Goal: Transaction & Acquisition: Book appointment/travel/reservation

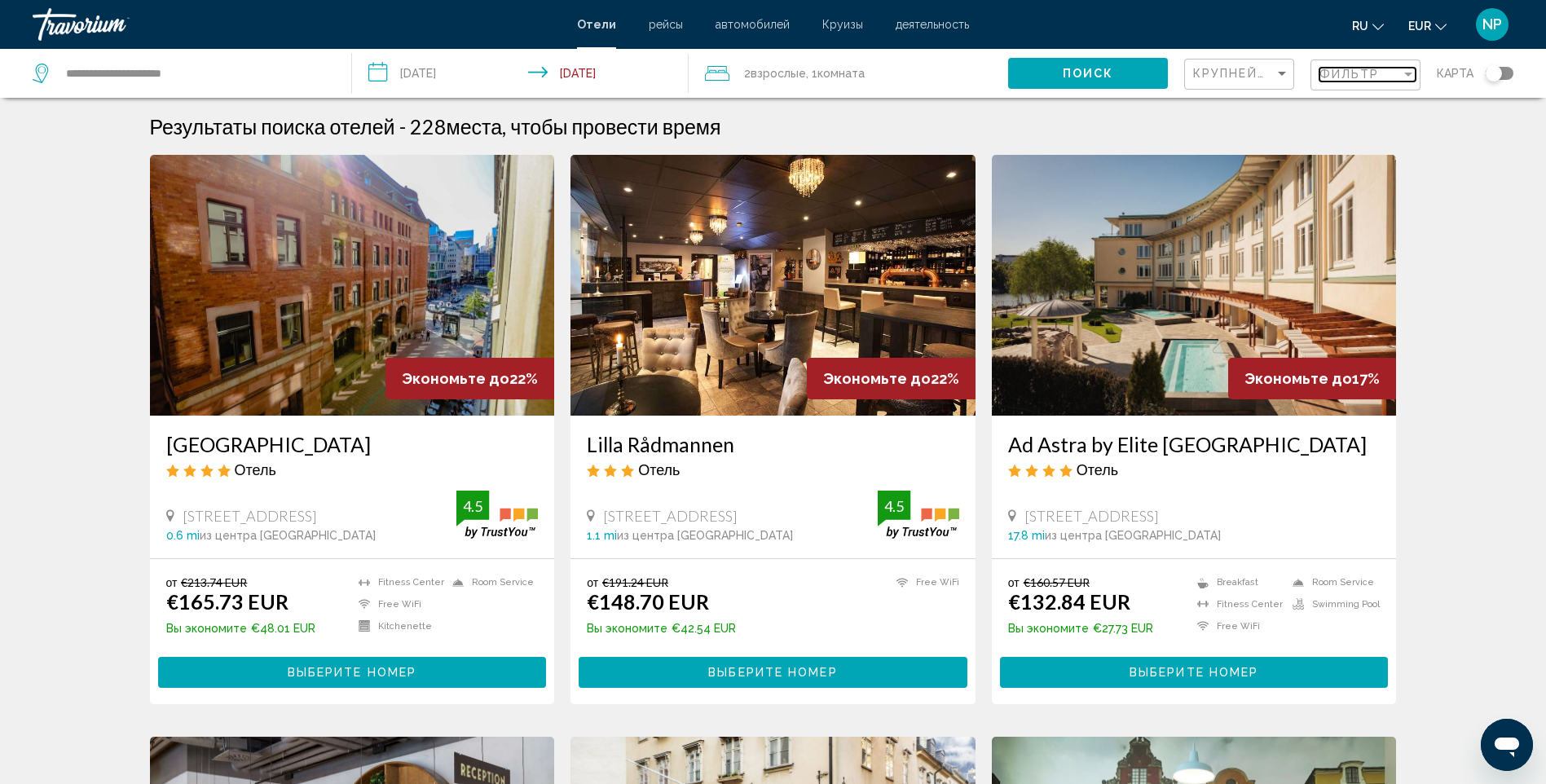
click at [1393, 72] on div "Фильтр" at bounding box center [1360, 74] width 81 height 13
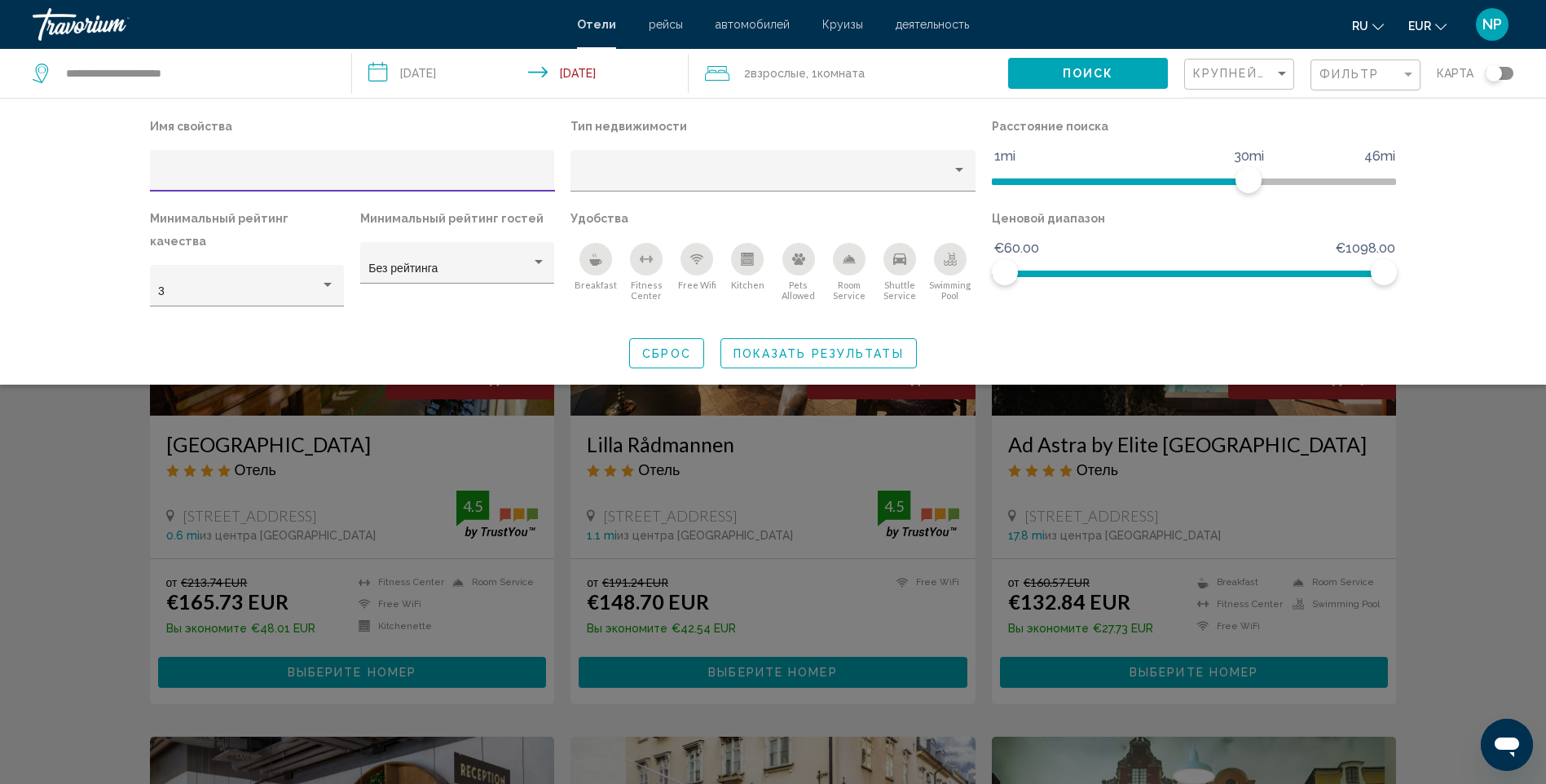
click at [280, 163] on div "Hotel Filters" at bounding box center [352, 176] width 388 height 34
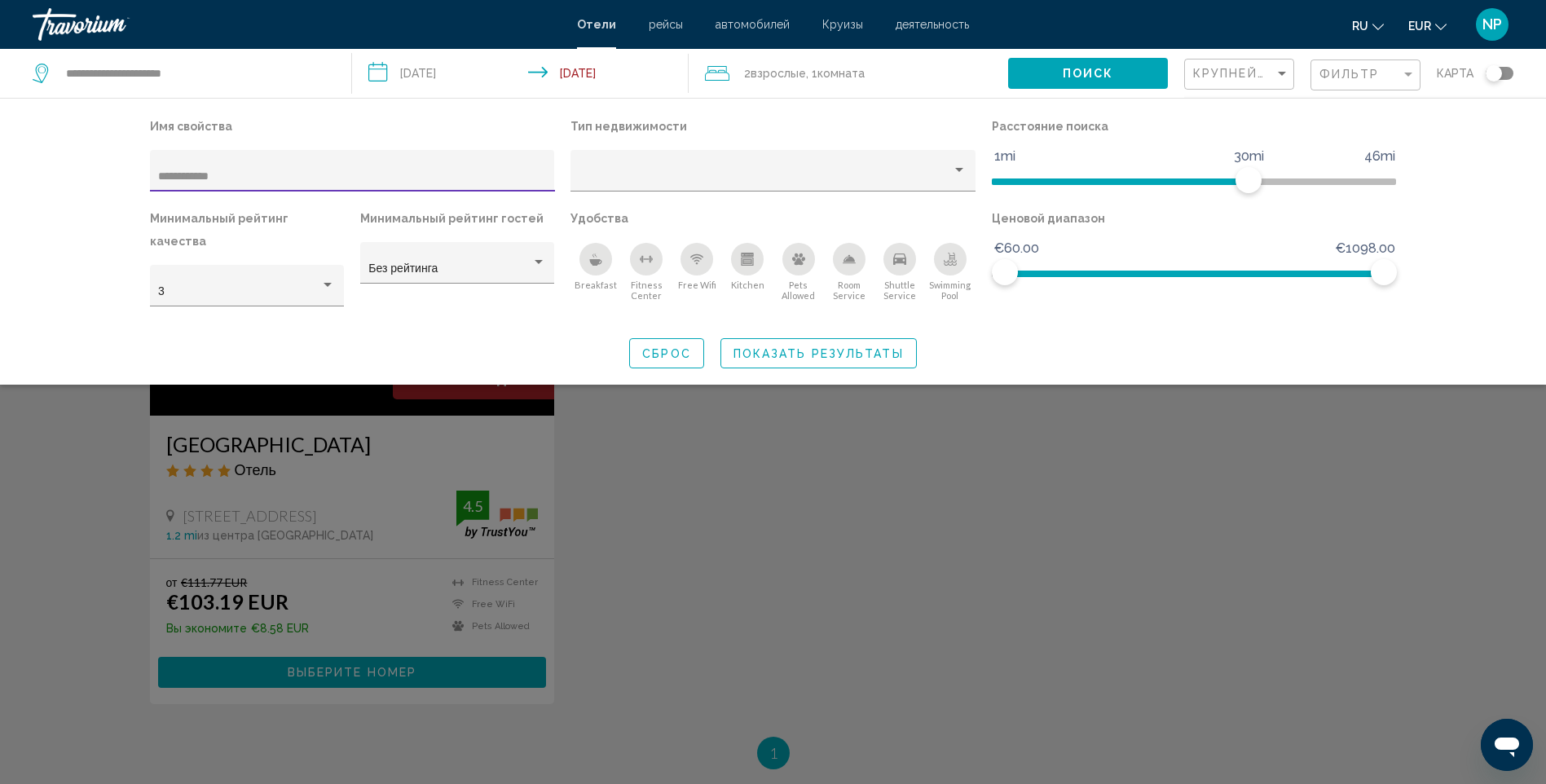
type input "**********"
click at [295, 462] on div "Search widget" at bounding box center [773, 514] width 1546 height 540
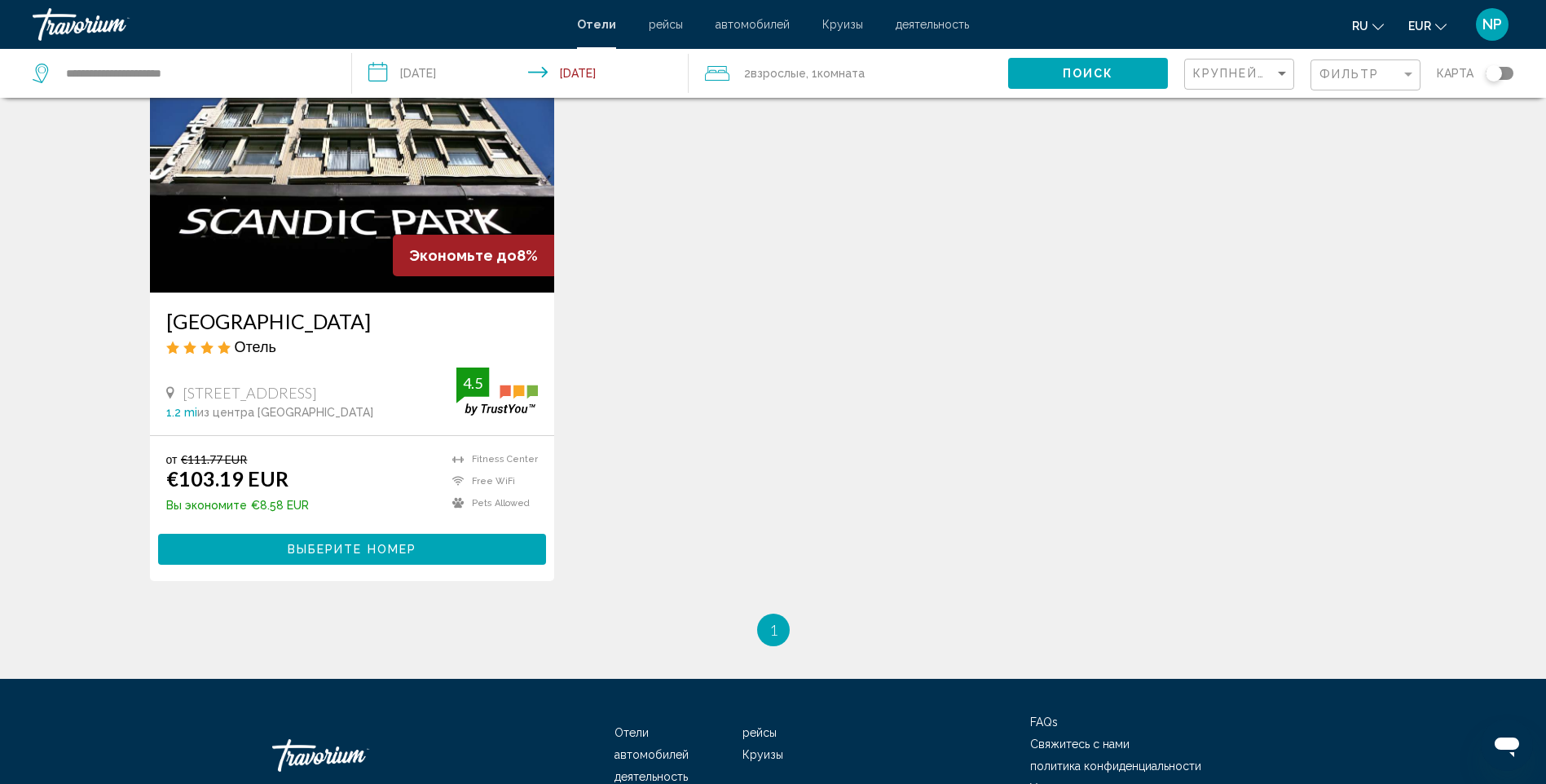
scroll to position [163, 0]
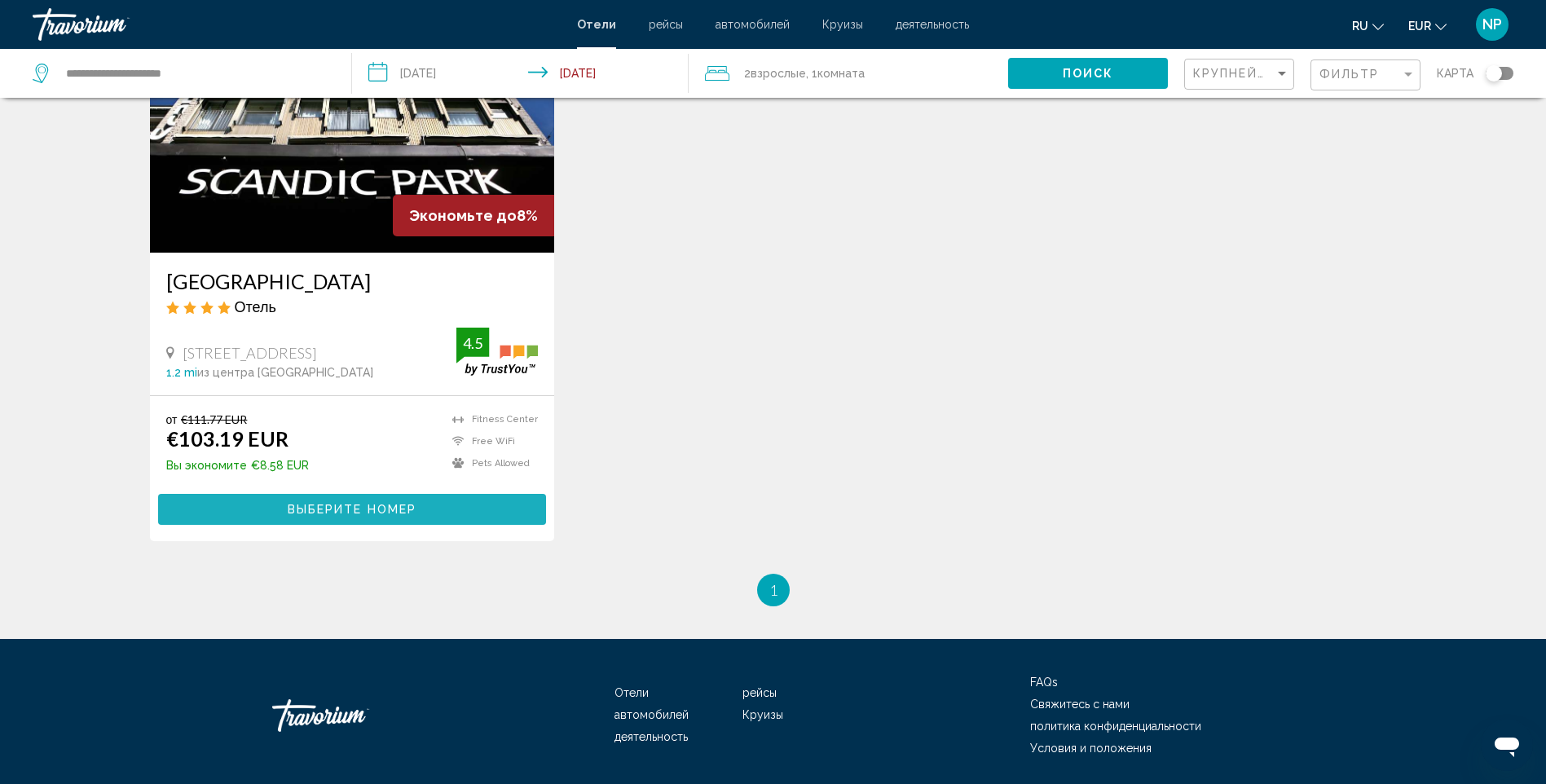
click at [416, 510] on span "Выберите номер" at bounding box center [352, 510] width 129 height 13
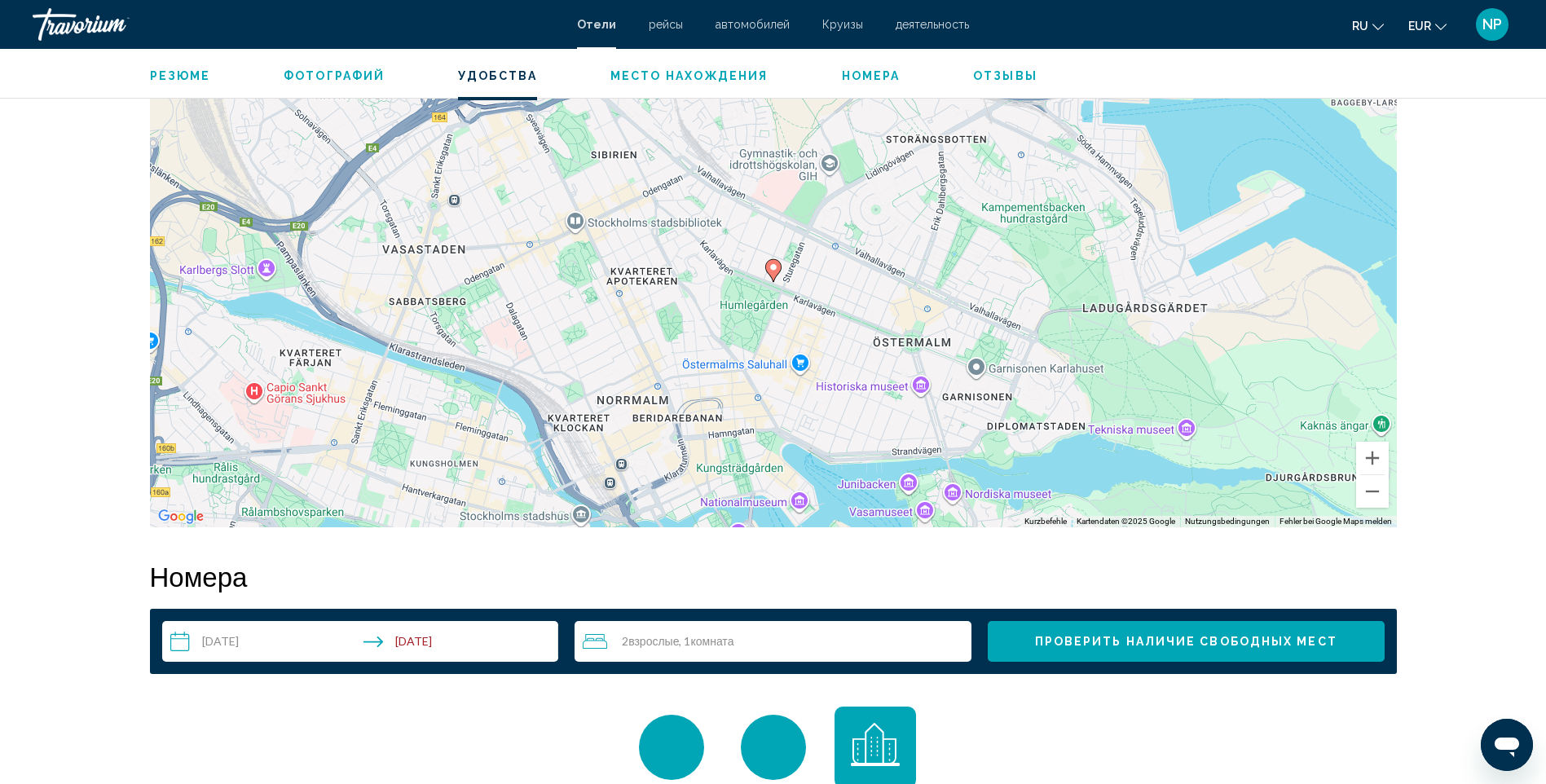
scroll to position [1793, 0]
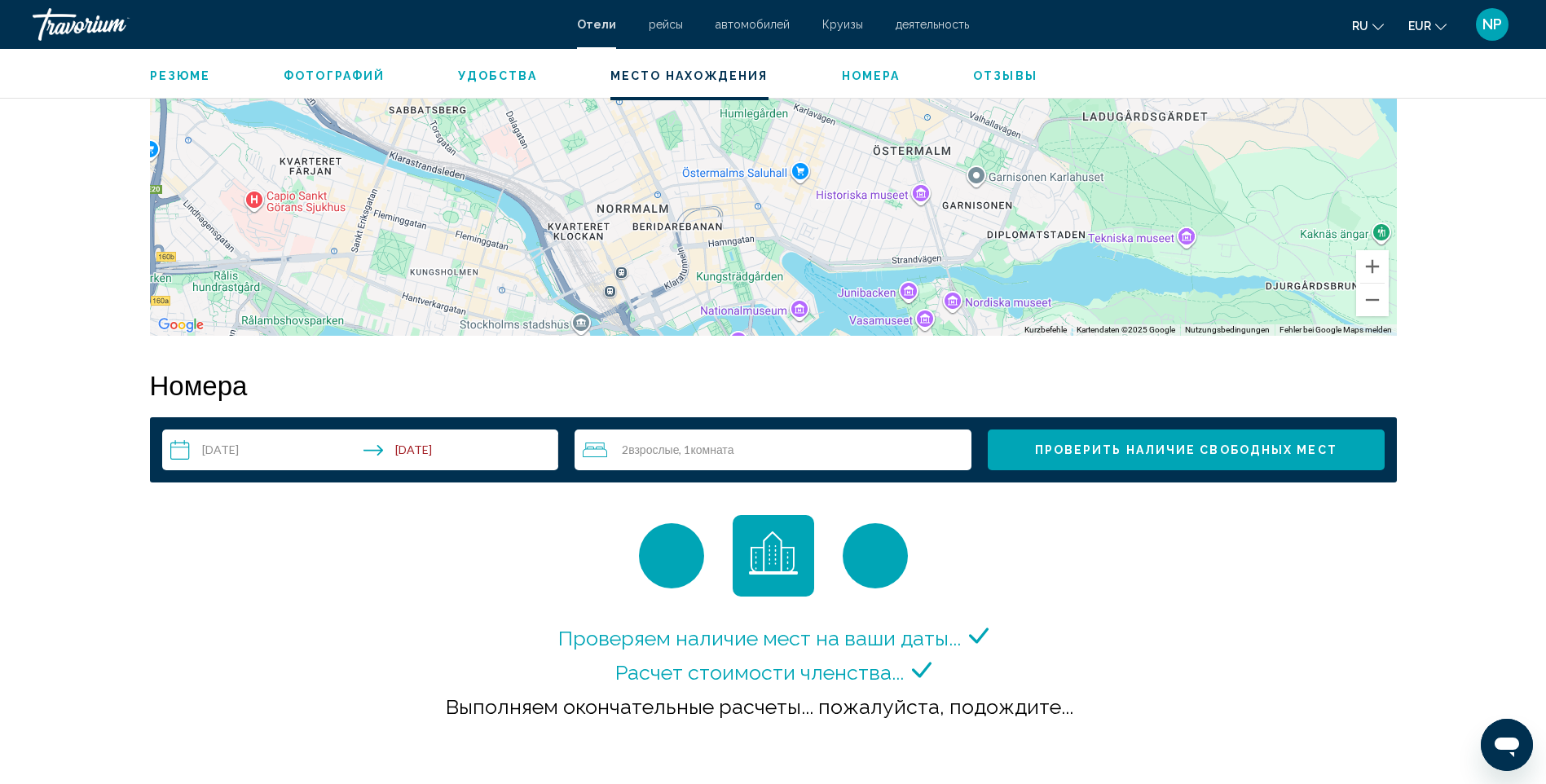
click at [1322, 450] on span "Проверить наличие свободных мест" at bounding box center [1186, 451] width 302 height 13
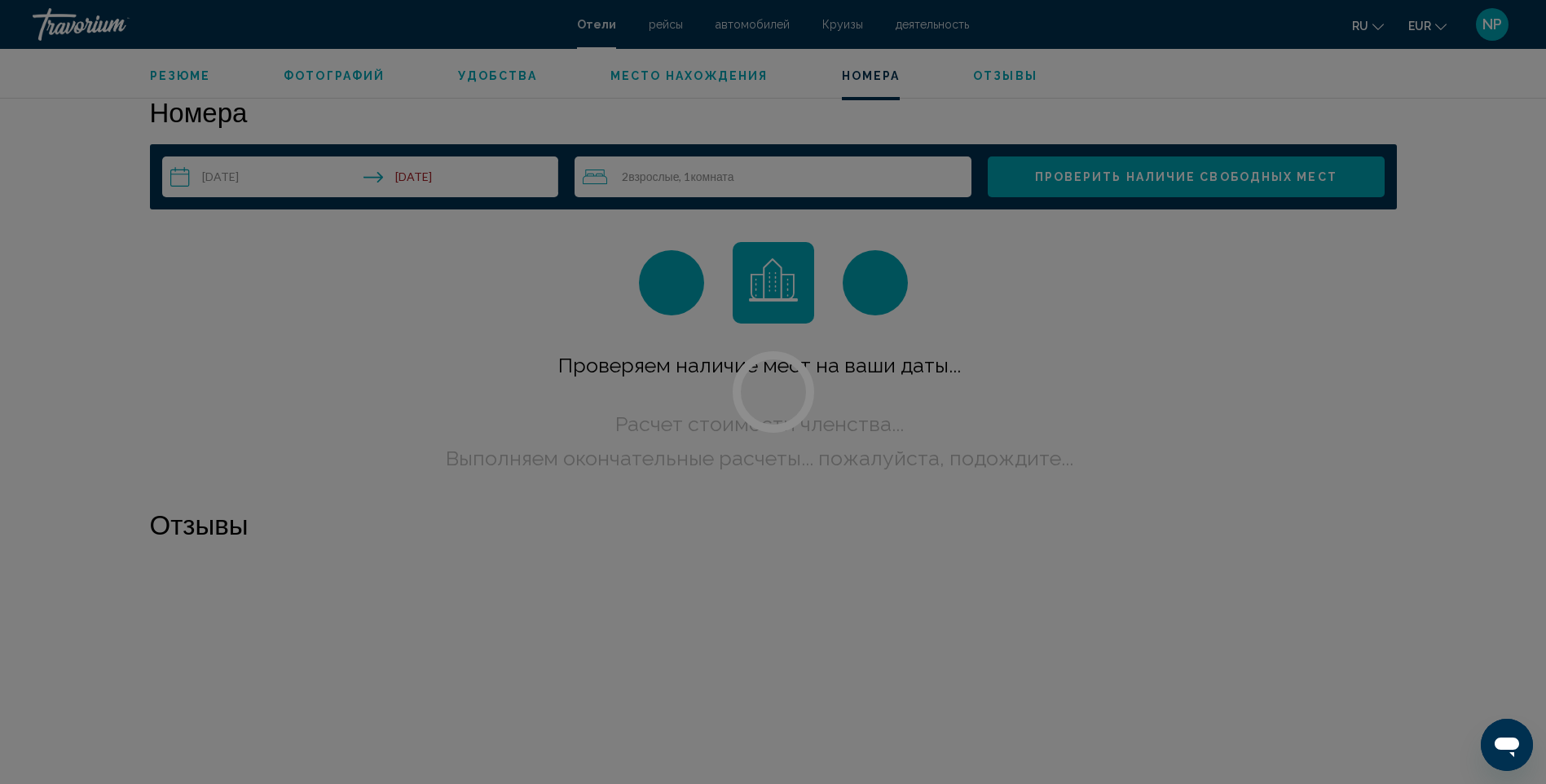
scroll to position [2063, 0]
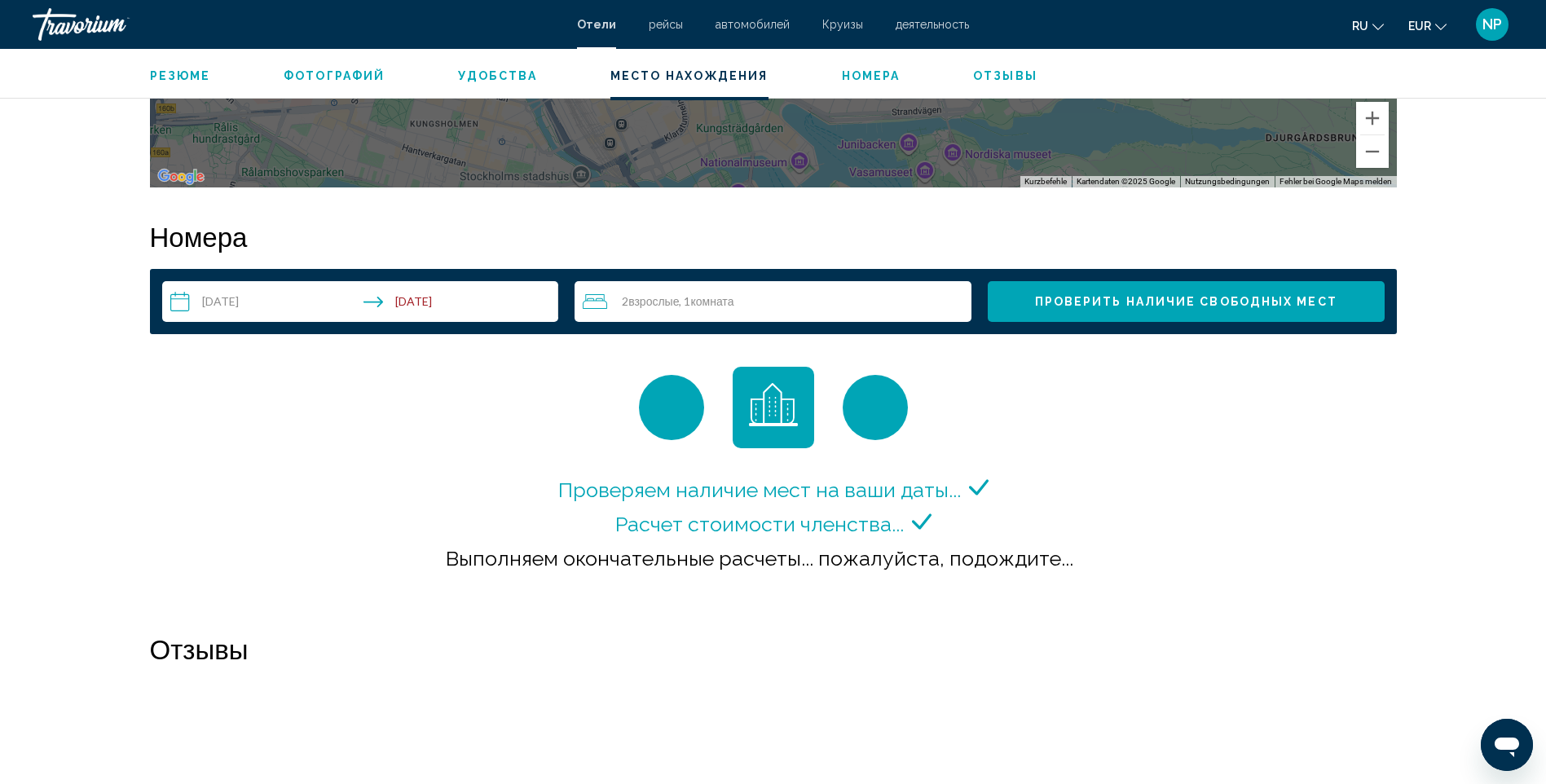
scroll to position [1955, 0]
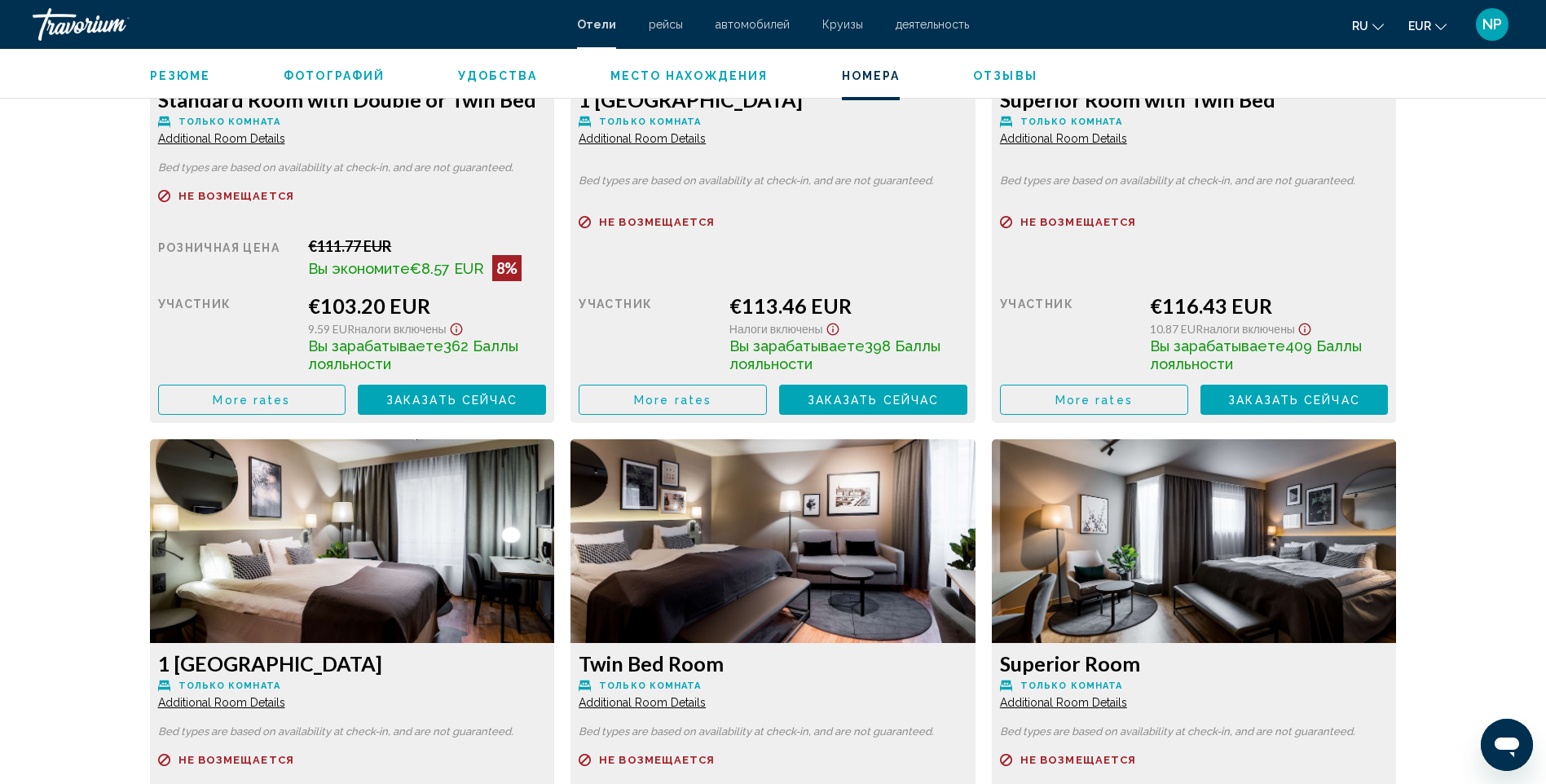
scroll to position [2446, 0]
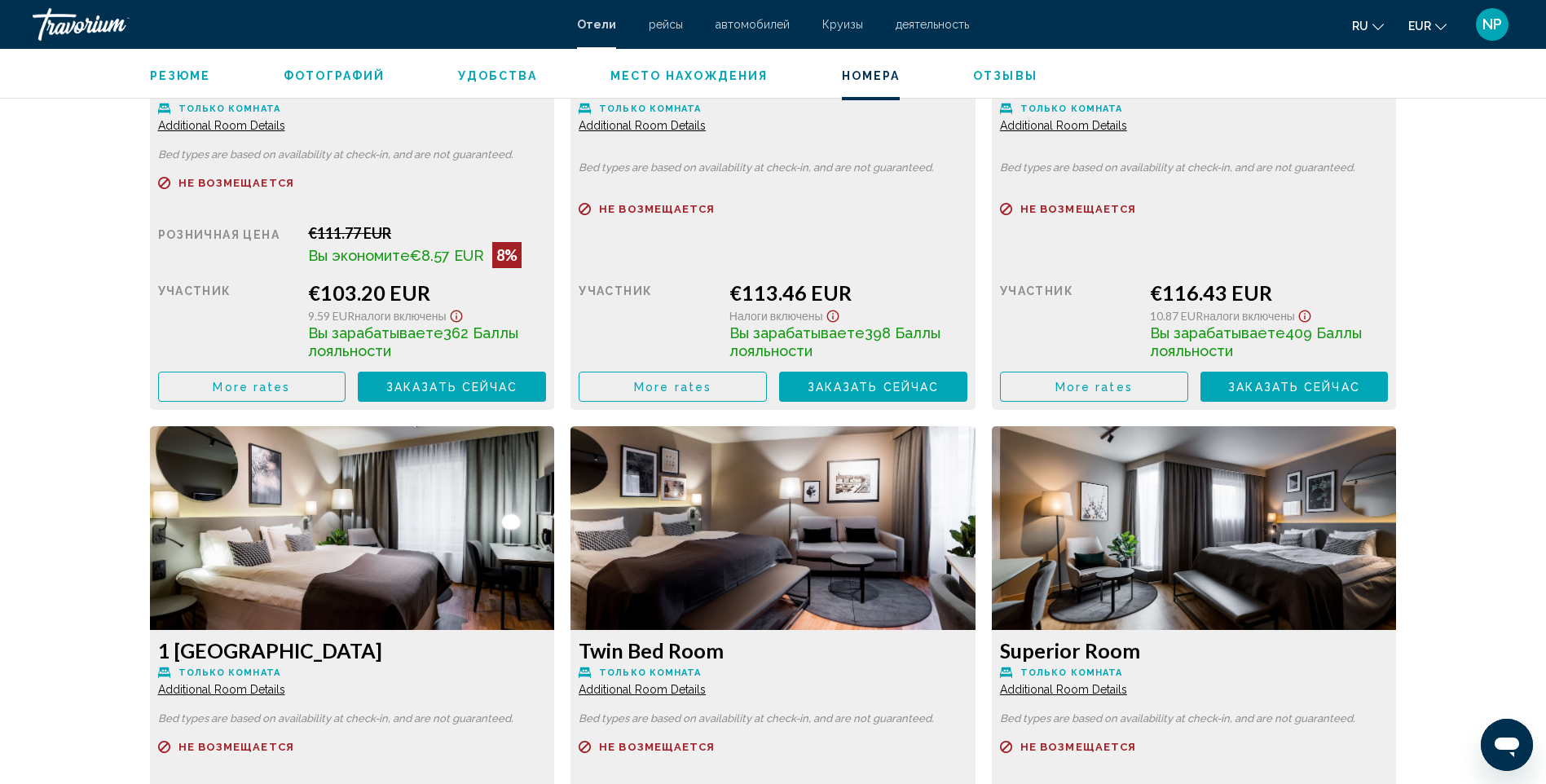
click at [298, 392] on button "More rates" at bounding box center [252, 386] width 188 height 30
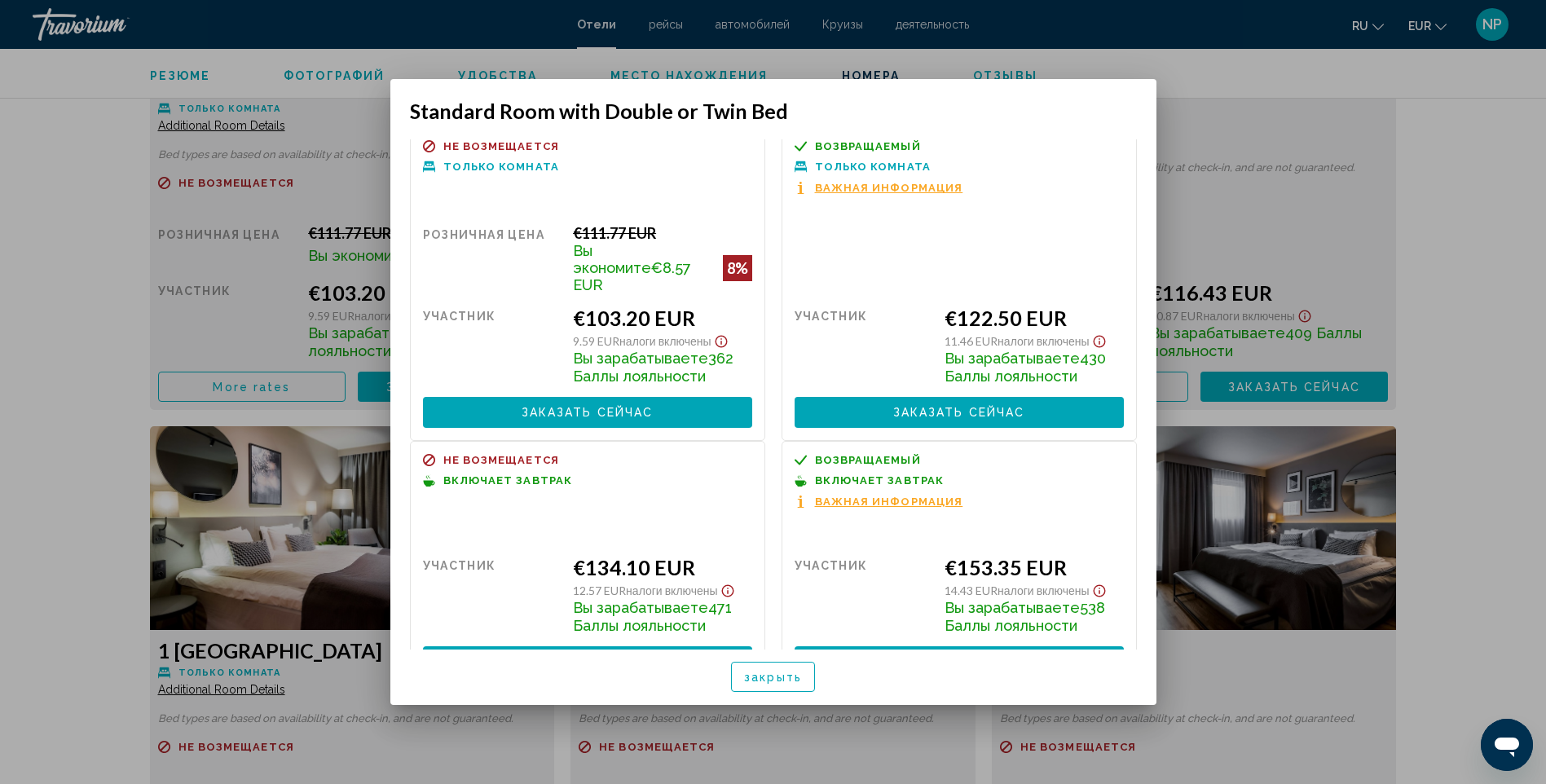
scroll to position [0, 0]
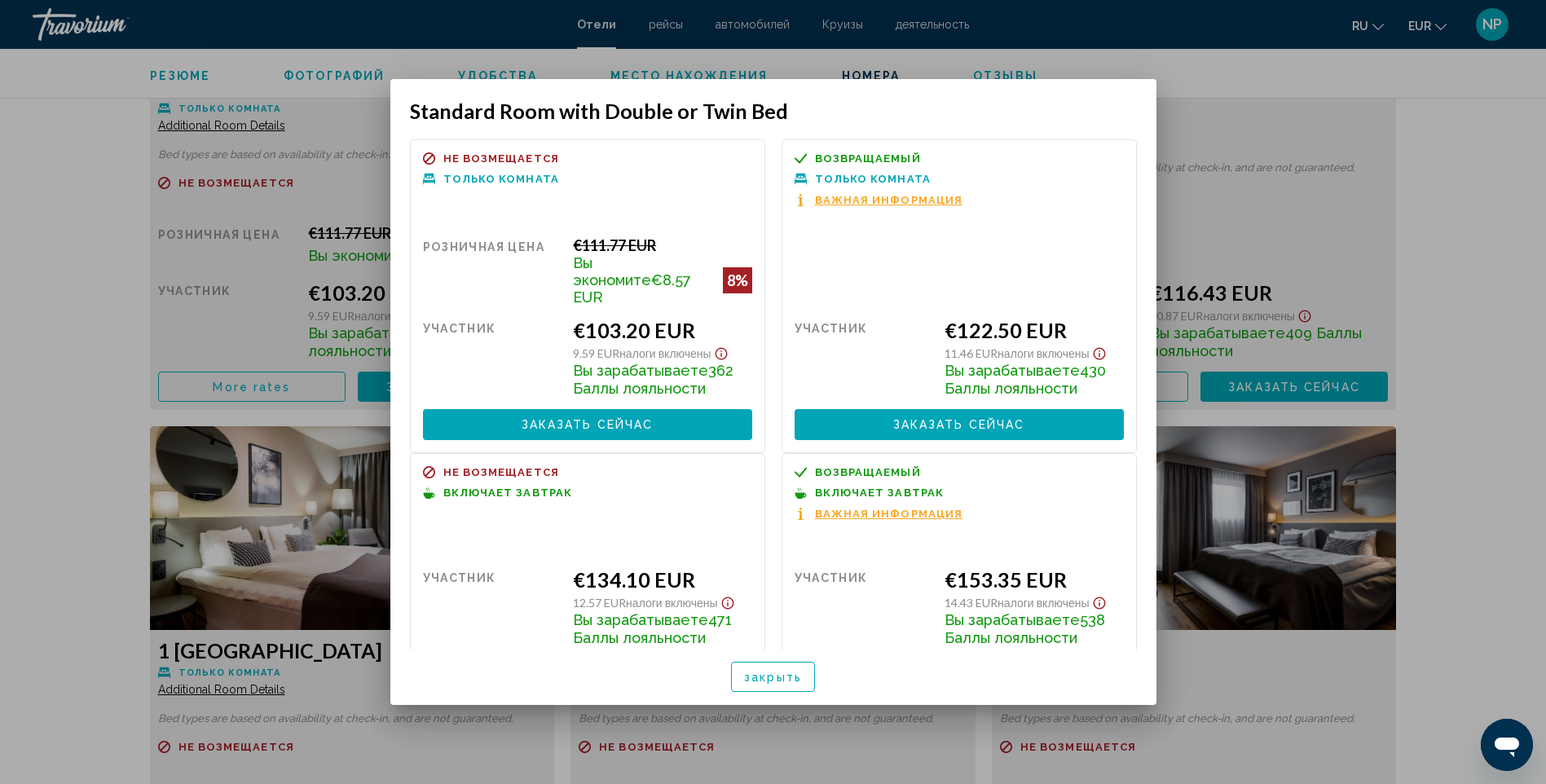
click at [1320, 89] on div at bounding box center [773, 392] width 1546 height 784
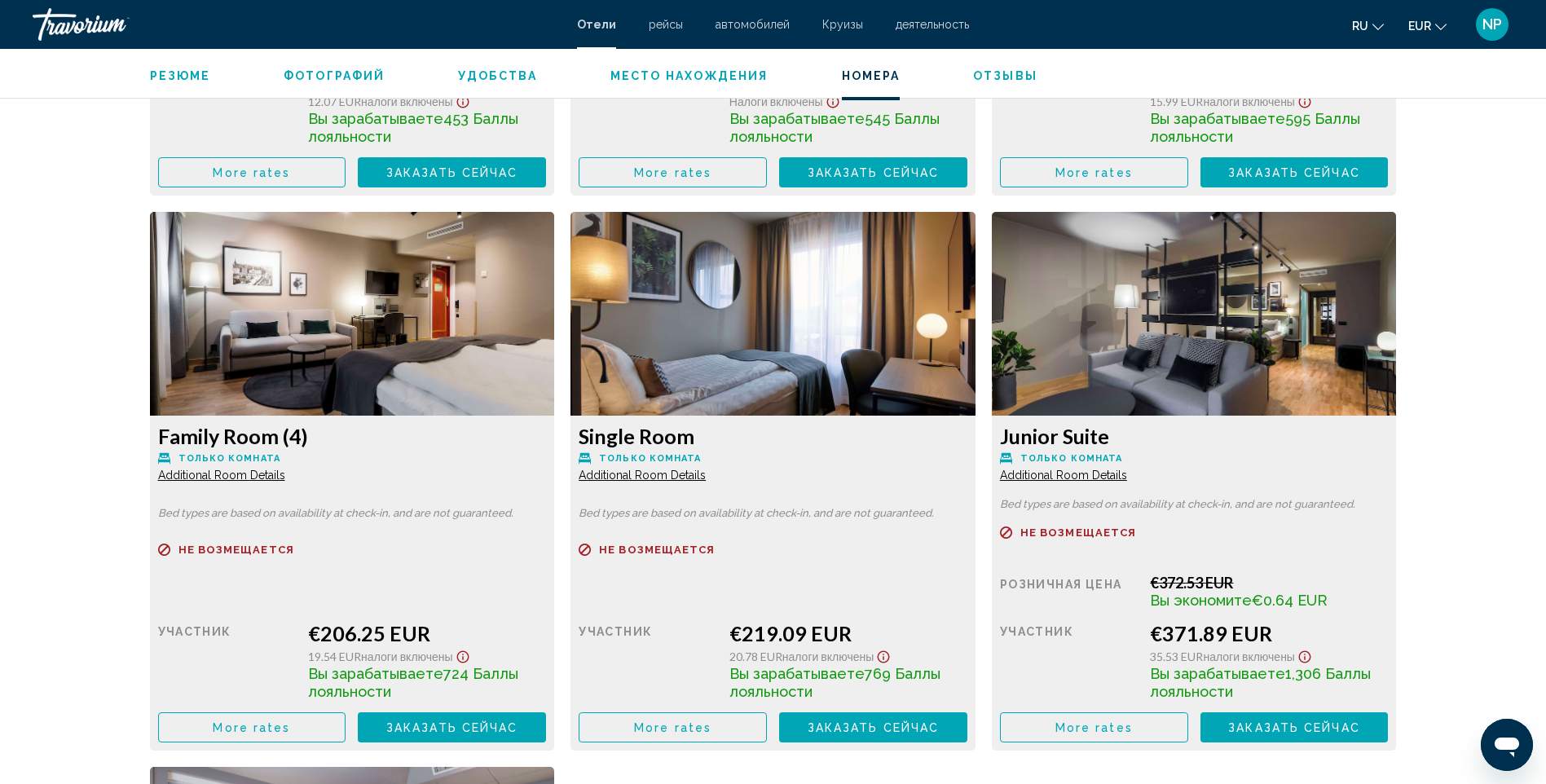
scroll to position [3749, 0]
